Goal: Transaction & Acquisition: Obtain resource

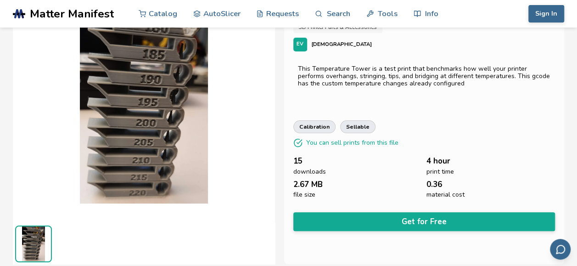
scroll to position [92, 4]
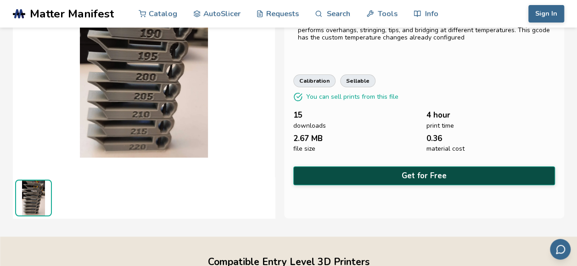
click at [344, 170] on button "Get for Free" at bounding box center [425, 175] width 262 height 19
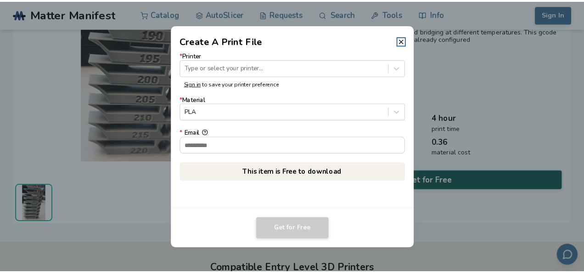
scroll to position [90, 0]
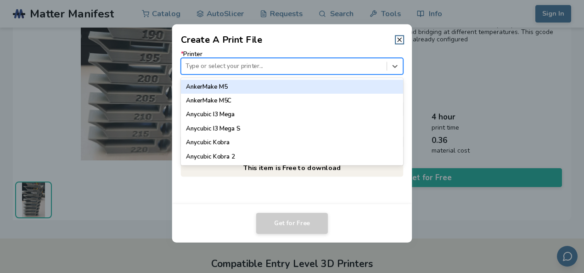
click at [326, 72] on div "Type or select your printer..." at bounding box center [283, 66] width 205 height 12
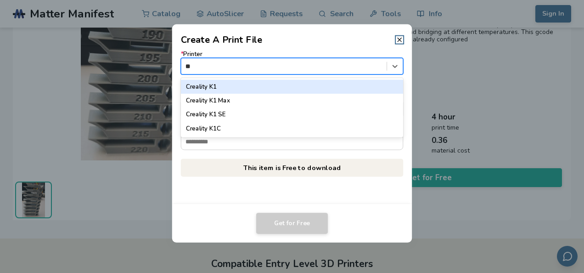
scroll to position [0, 0]
type input "*"
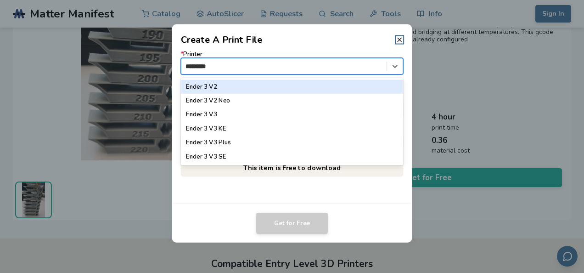
type input "**********"
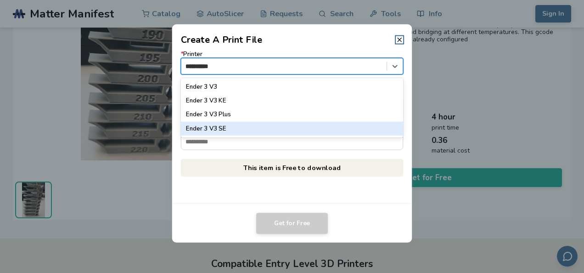
click at [210, 128] on div "Ender 3 V3 SE" at bounding box center [292, 129] width 223 height 14
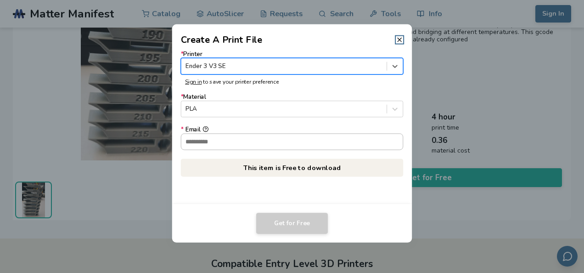
click at [216, 139] on input "* Email" at bounding box center [292, 142] width 222 height 16
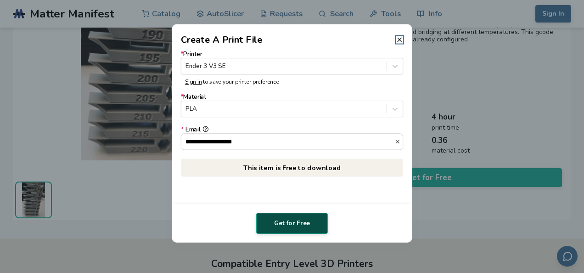
type input "**********"
click at [278, 222] on button "Get for Free" at bounding box center [292, 223] width 72 height 21
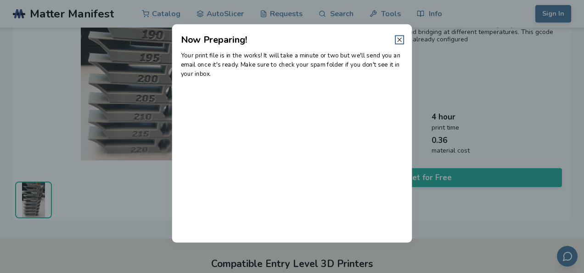
click at [402, 37] on icon at bounding box center [399, 39] width 7 height 7
